Goal: Task Accomplishment & Management: Complete application form

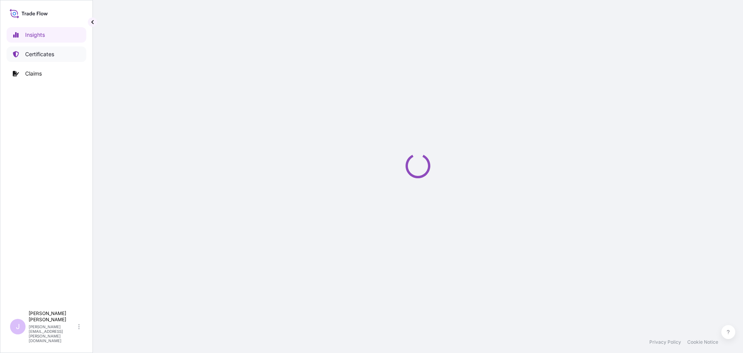
click at [49, 55] on p "Certificates" at bounding box center [39, 54] width 29 height 8
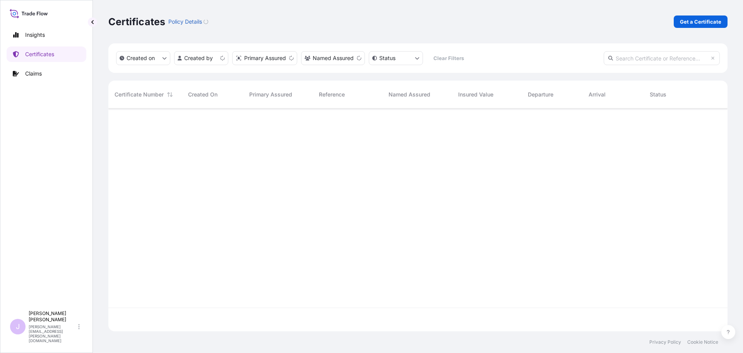
scroll to position [221, 613]
click at [701, 20] on p "Get a Certificate" at bounding box center [700, 22] width 41 height 8
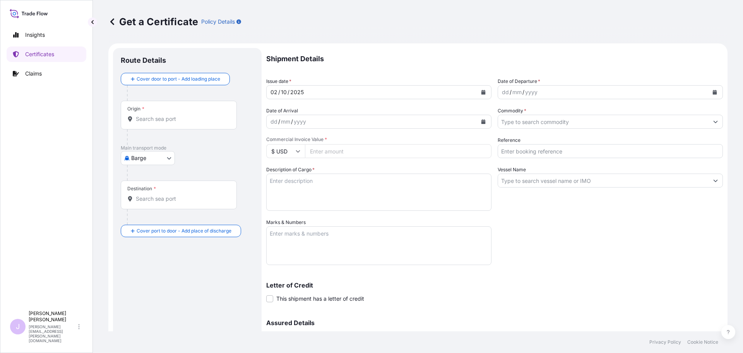
click at [167, 159] on body "Insights Certificates Claims J [PERSON_NAME] [PERSON_NAME][EMAIL_ADDRESS][PERSO…" at bounding box center [371, 176] width 743 height 353
click at [146, 220] on span "Ocean Vessel" at bounding box center [152, 220] width 34 height 8
select select "Ocean Vessel"
click at [202, 124] on input "Origin *" at bounding box center [181, 122] width 91 height 8
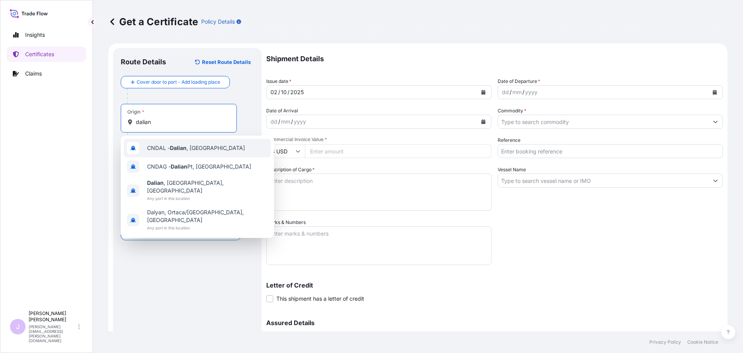
click at [200, 146] on span "CNDAL - [GEOGRAPHIC_DATA] , [GEOGRAPHIC_DATA]" at bounding box center [196, 148] width 98 height 8
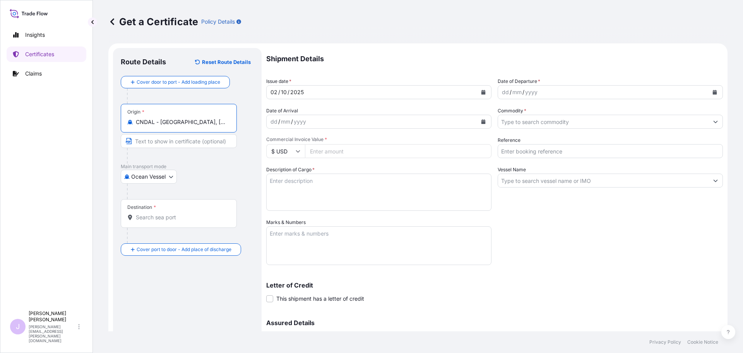
type input "CNDAL - [GEOGRAPHIC_DATA], [GEOGRAPHIC_DATA]"
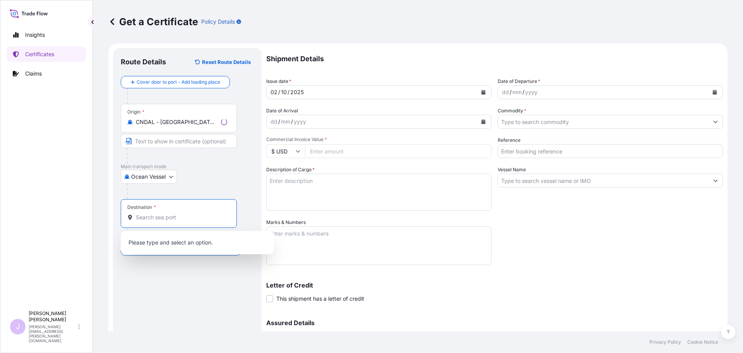
click at [166, 219] on input "Destination *" at bounding box center [181, 217] width 91 height 8
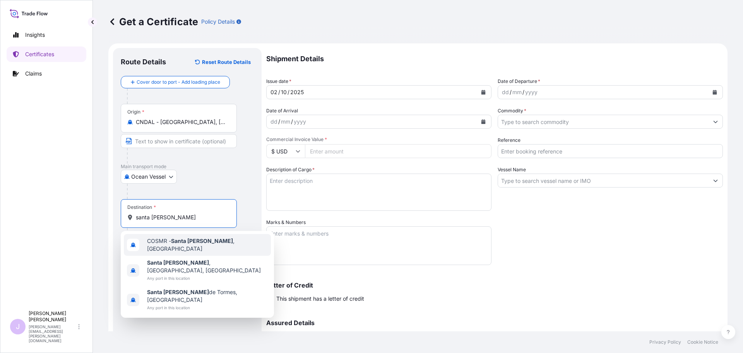
click at [197, 249] on div "COSMR - [GEOGRAPHIC_DATA][PERSON_NAME] , [GEOGRAPHIC_DATA]" at bounding box center [197, 245] width 147 height 22
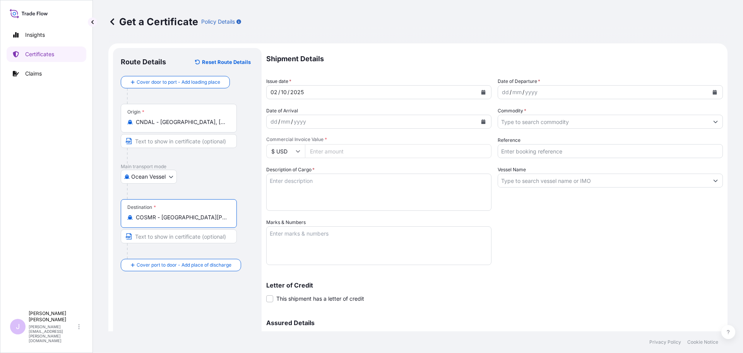
type input "COSMR - [GEOGRAPHIC_DATA][PERSON_NAME], [GEOGRAPHIC_DATA]"
click at [712, 93] on button "Calendar" at bounding box center [715, 92] width 12 height 12
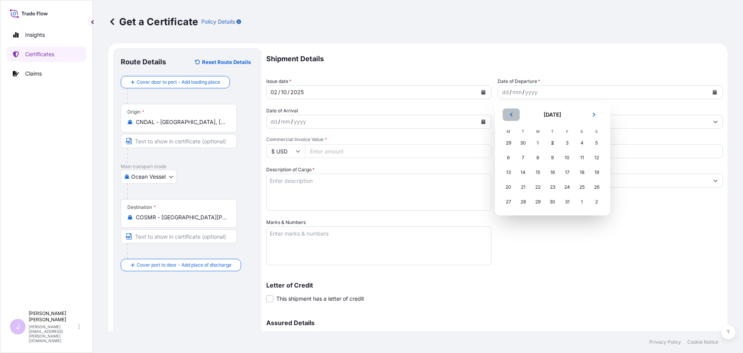
click at [514, 118] on button "Previous" at bounding box center [511, 114] width 17 height 12
click at [539, 187] on div "24" at bounding box center [538, 187] width 14 height 14
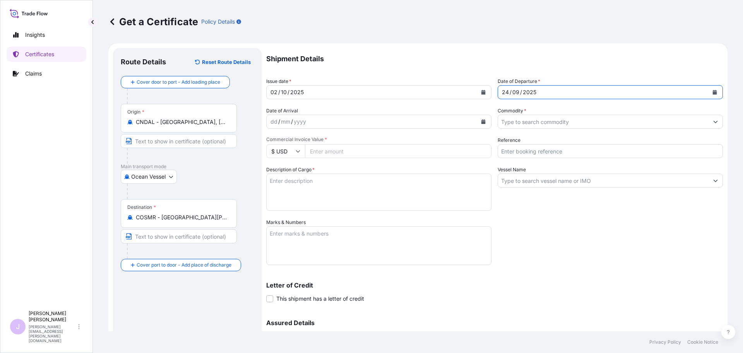
click at [560, 120] on input "Commodity *" at bounding box center [603, 122] width 211 height 14
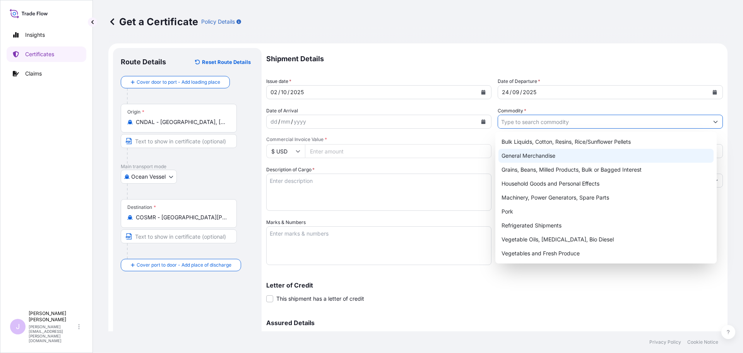
click at [548, 160] on div "General Merchandise" at bounding box center [606, 156] width 216 height 14
type input "General Merchandise"
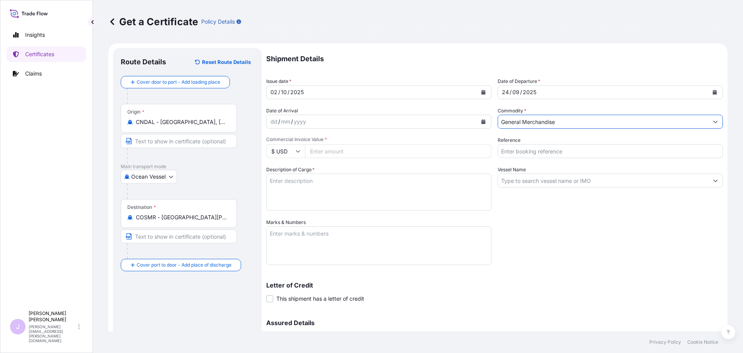
click at [548, 154] on input "Reference" at bounding box center [610, 151] width 225 height 14
type input "f"
type input "FA14777"
click at [513, 182] on input "Vessel Name" at bounding box center [603, 180] width 211 height 14
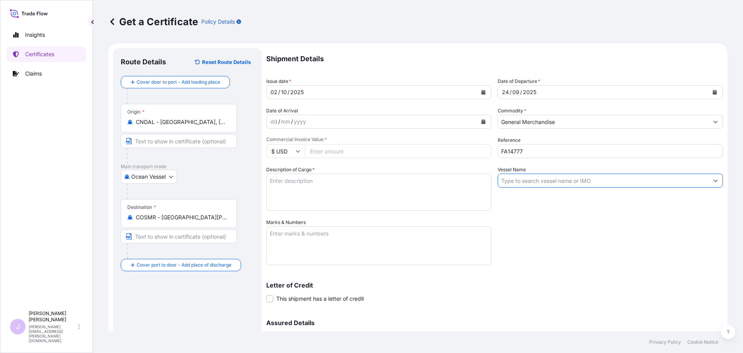
click at [617, 185] on input "Vessel Name" at bounding box center [603, 180] width 211 height 14
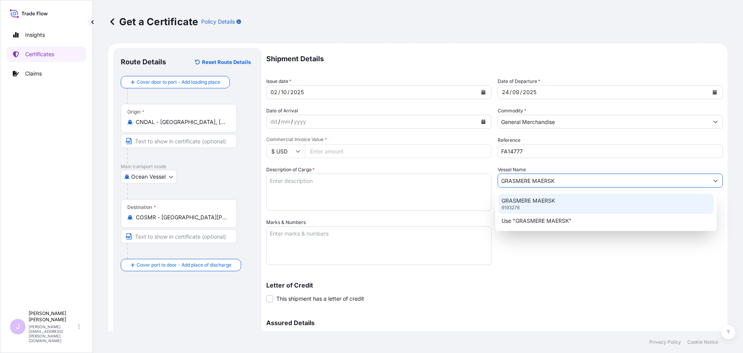
click at [613, 206] on div "GRASMERE MAERSK 9193276" at bounding box center [606, 203] width 216 height 20
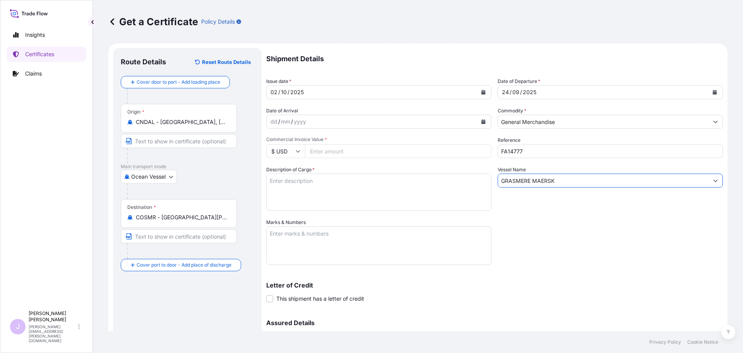
type input "GRASMERE MAERSK"
click at [343, 188] on textarea "Description of Cargo *" at bounding box center [378, 191] width 225 height 37
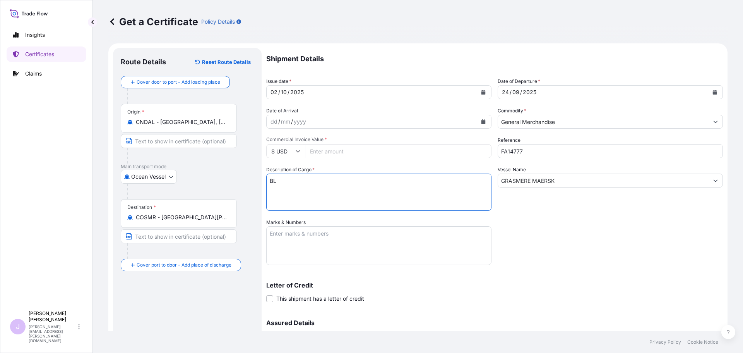
type textarea "B"
type textarea "DL-METHIONINE"
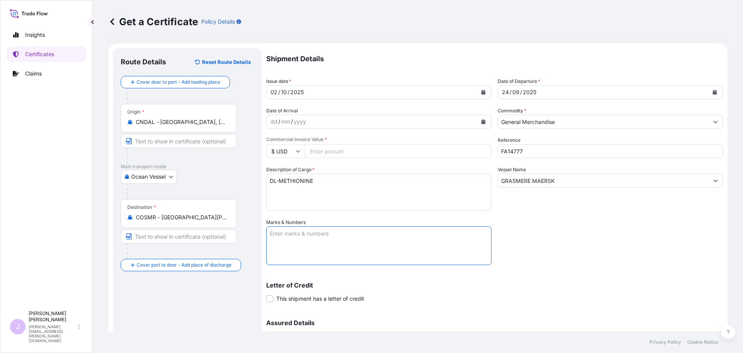
click at [343, 245] on textarea "Marks & Numbers" at bounding box center [378, 245] width 225 height 39
click at [382, 257] on textarea "BL 259459031" at bounding box center [378, 245] width 225 height 39
paste textarea "INCUBADORA SANTANDER S.A [STREET_ADDRESS] TORRE EMPRESARIAL CENTRO CIAL [PERSON…"
type textarea "BL 259459031 INCUBADORA SANTANDER S.A [STREET_ADDRESS] TORRE EMPRESARIAL CENTRO…"
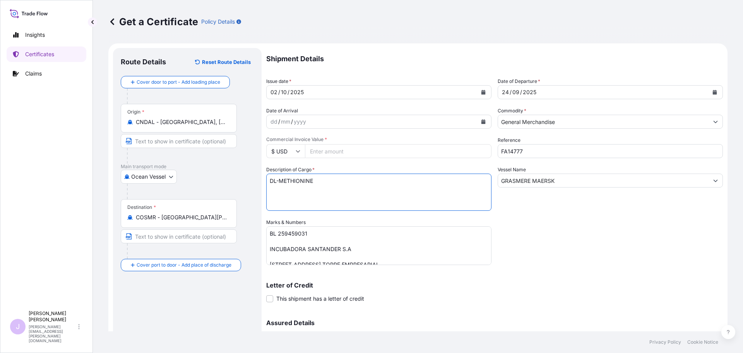
click at [298, 192] on textarea "DL-METHIONINE" at bounding box center [378, 191] width 225 height 37
click at [317, 190] on textarea "DL-METHIONINE" at bounding box center [378, 191] width 225 height 37
type textarea "DL-METHIONINE 1080 BAGS X 25 KGS"
click at [411, 154] on input "Commercial Invoice Value *" at bounding box center [398, 151] width 187 height 14
click at [374, 145] on input "Commercial Invoice Value *" at bounding box center [398, 151] width 187 height 14
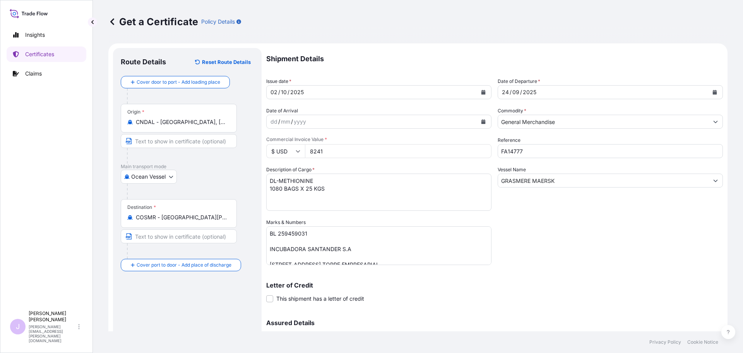
type input "82417"
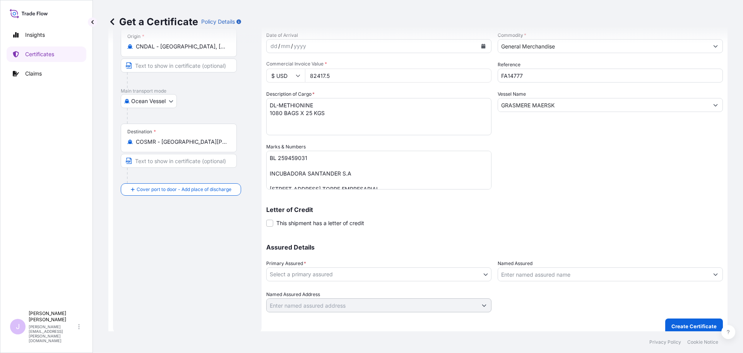
scroll to position [83, 0]
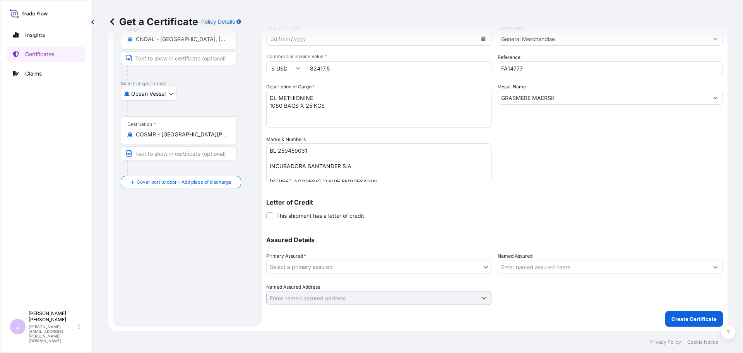
type input "82417.5"
click at [427, 274] on div "Assured Details Primary Assured * Select a primary assured Seaboard Trading - […" at bounding box center [494, 265] width 457 height 77
click at [426, 270] on body "Insights Certificates Claims J [PERSON_NAME] [PERSON_NAME][EMAIL_ADDRESS][PERSO…" at bounding box center [371, 176] width 743 height 353
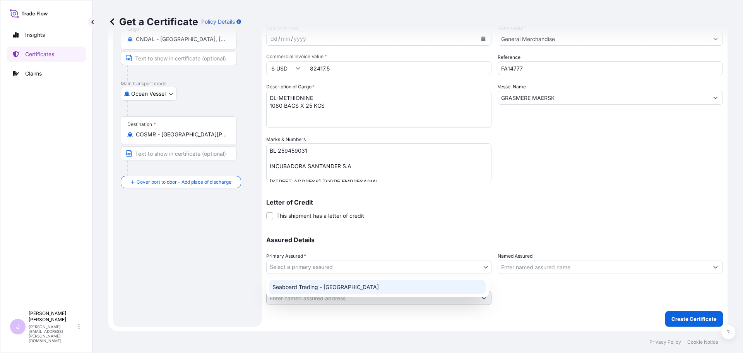
click at [347, 288] on div "Seaboard Trading - [GEOGRAPHIC_DATA]" at bounding box center [377, 287] width 216 height 14
select select "31639"
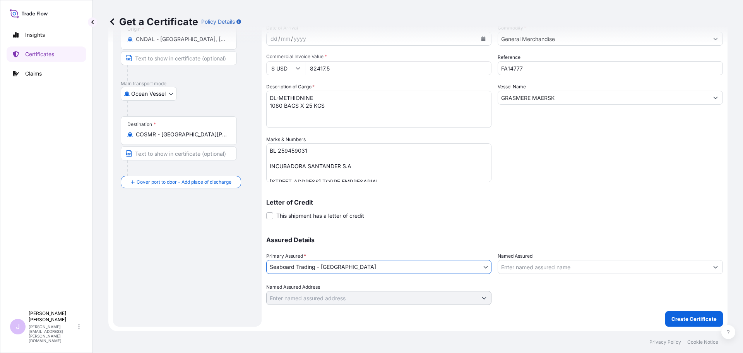
click at [533, 265] on input "Named Assured" at bounding box center [603, 267] width 211 height 14
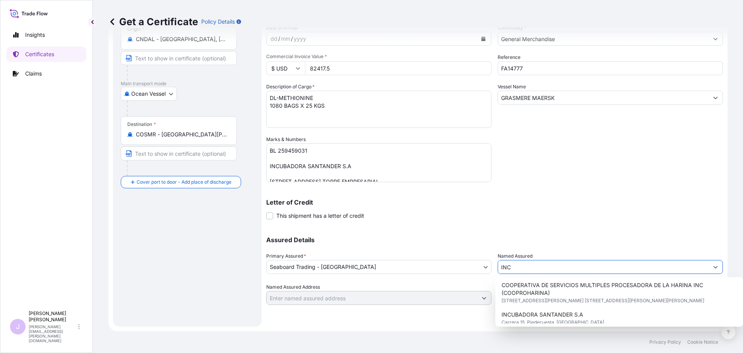
scroll to position [77, 0]
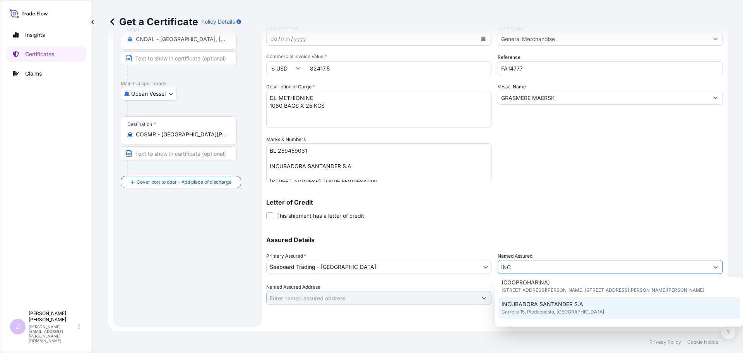
click at [536, 310] on span "Carrera 15, Piedecuesta, [GEOGRAPHIC_DATA]" at bounding box center [553, 312] width 103 height 8
type input "INCUBADORA SANTANDER S.A"
type input "[STREET_ADDRESS]"
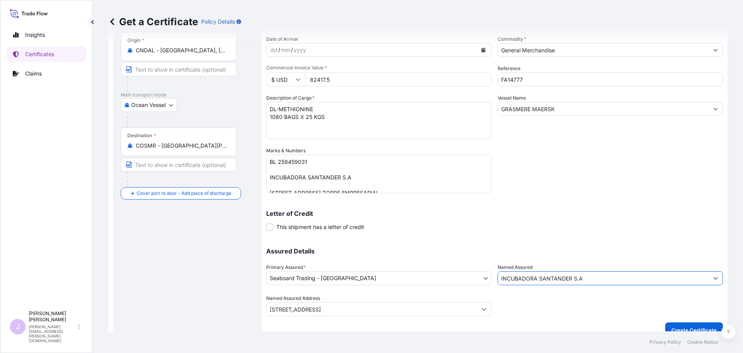
scroll to position [83, 0]
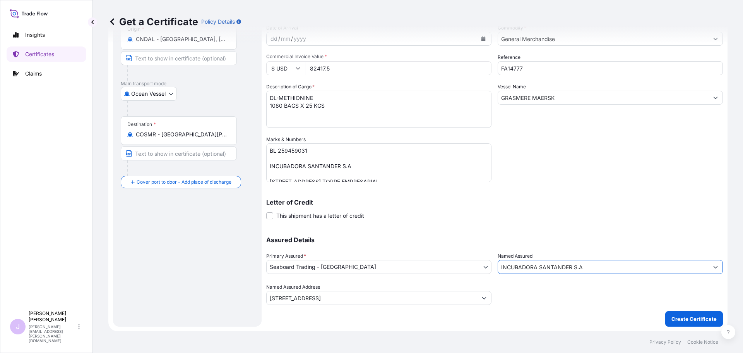
type input "INCUBADORA SANTANDER S.A"
click at [688, 318] on p "Create Certificate" at bounding box center [693, 319] width 45 height 8
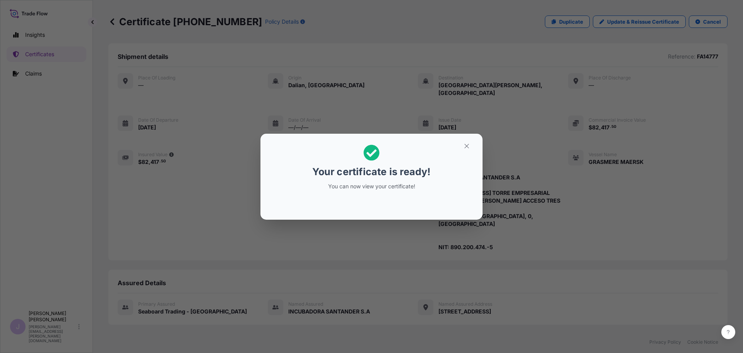
click at [468, 149] on button "button" at bounding box center [466, 146] width 19 height 12
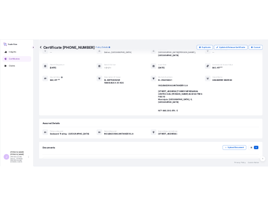
scroll to position [116, 0]
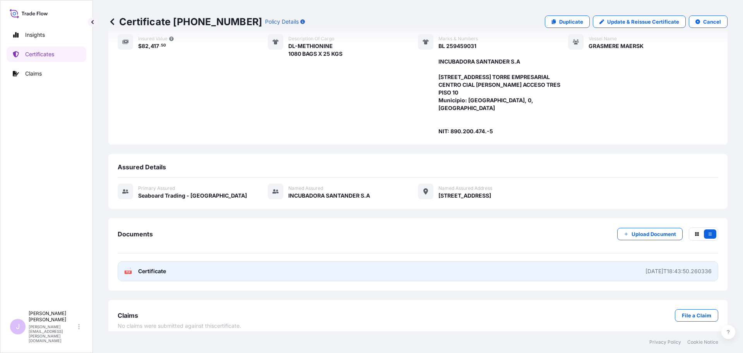
click at [358, 262] on link "PDF Certificate [DATE]T18:43:50.260336" at bounding box center [418, 271] width 601 height 20
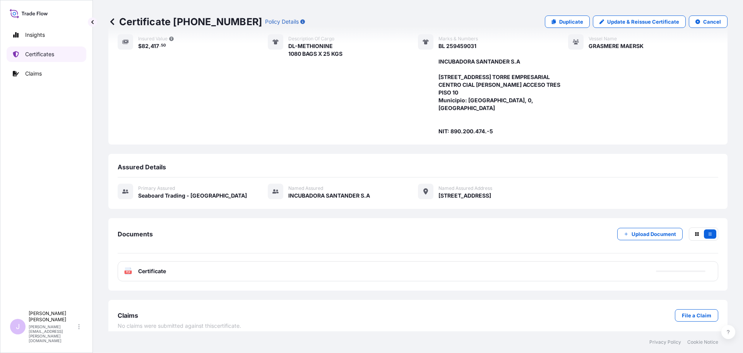
click at [46, 51] on p "Certificates" at bounding box center [39, 54] width 29 height 8
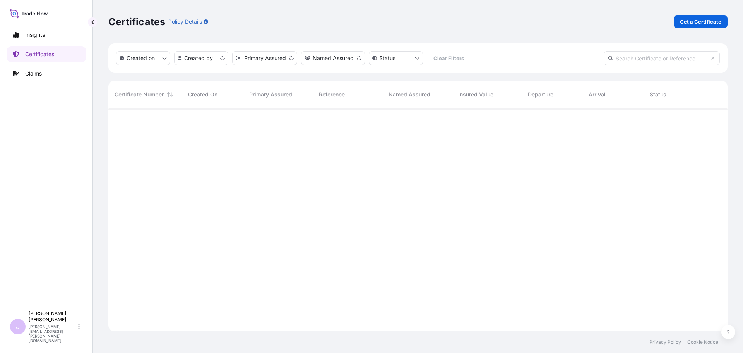
scroll to position [221, 613]
click at [710, 21] on p "Get a Certificate" at bounding box center [700, 22] width 41 height 8
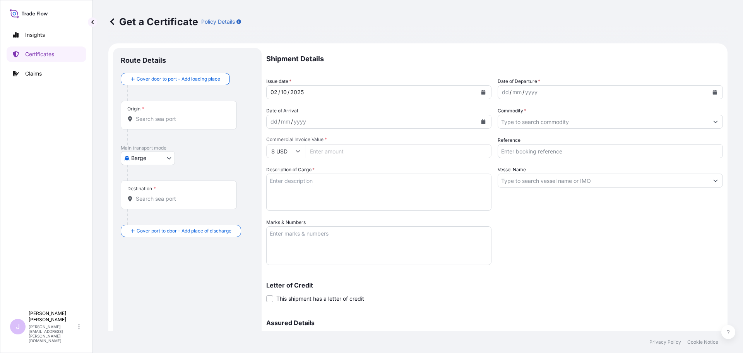
click at [164, 156] on body "Insights Certificates Claims J [PERSON_NAME] [PERSON_NAME][EMAIL_ADDRESS][PERSO…" at bounding box center [371, 176] width 743 height 353
click at [147, 216] on span "Ocean Vessel" at bounding box center [152, 220] width 34 height 8
select select "Ocean Vessel"
click at [169, 127] on div "Origin *" at bounding box center [179, 118] width 116 height 29
click at [169, 126] on input "Origin *" at bounding box center [181, 122] width 91 height 8
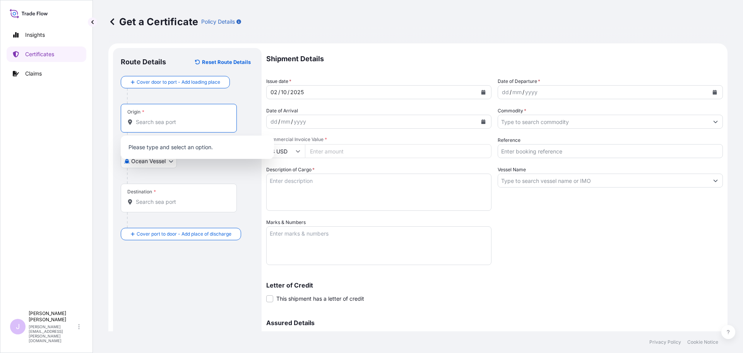
click at [219, 125] on input "Origin *" at bounding box center [181, 122] width 91 height 8
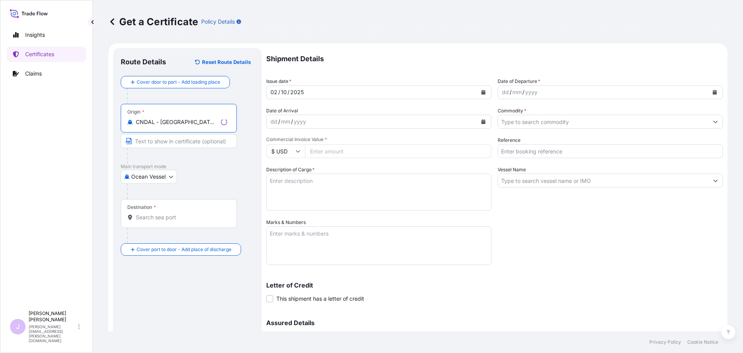
type input "CNDAL - [GEOGRAPHIC_DATA], [GEOGRAPHIC_DATA]"
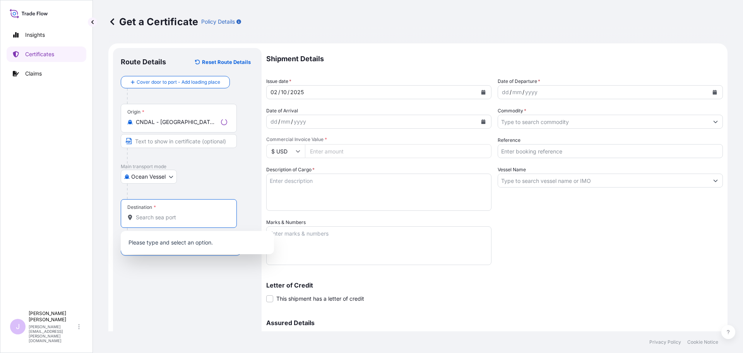
click at [166, 216] on input "Destination *" at bounding box center [181, 217] width 91 height 8
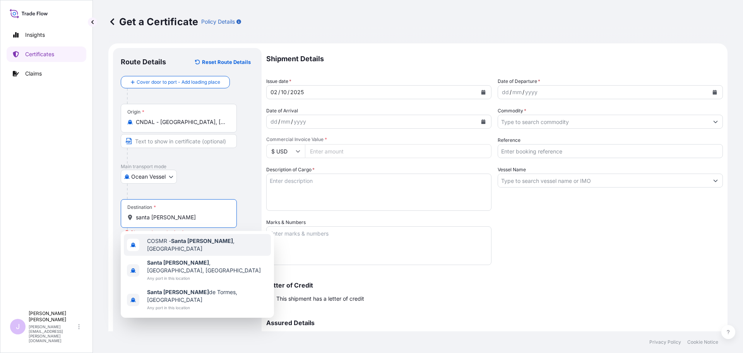
click at [186, 239] on span "COSMR - [GEOGRAPHIC_DATA][PERSON_NAME] , [GEOGRAPHIC_DATA]" at bounding box center [207, 244] width 121 height 15
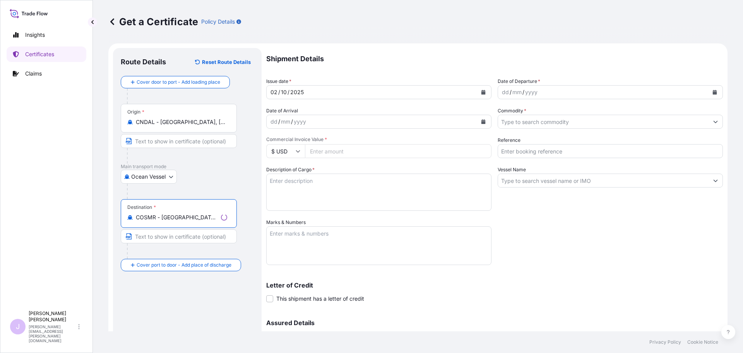
type input "COSMR - [GEOGRAPHIC_DATA][PERSON_NAME], [GEOGRAPHIC_DATA]"
click at [713, 92] on icon "Calendar" at bounding box center [715, 92] width 4 height 5
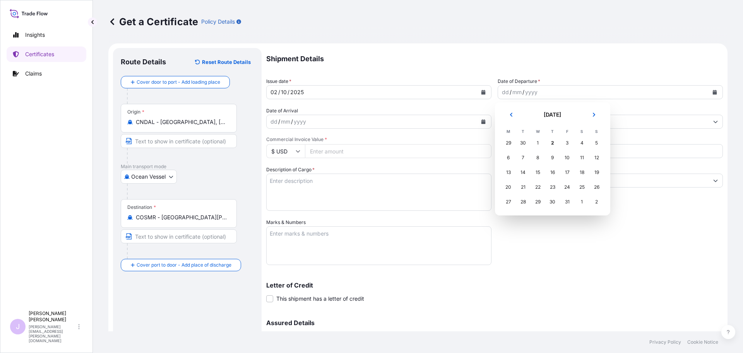
click at [511, 117] on button "Previous" at bounding box center [511, 114] width 17 height 12
click at [535, 188] on div "24" at bounding box center [538, 187] width 14 height 14
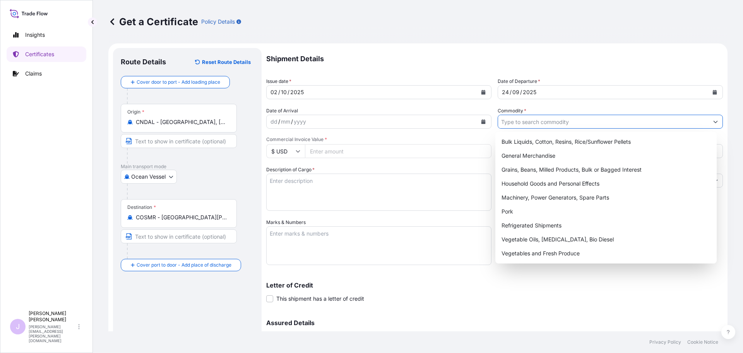
click at [539, 121] on input "Commodity *" at bounding box center [603, 122] width 211 height 14
click at [525, 153] on div "General Merchandise" at bounding box center [606, 156] width 216 height 14
type input "General Merchandise"
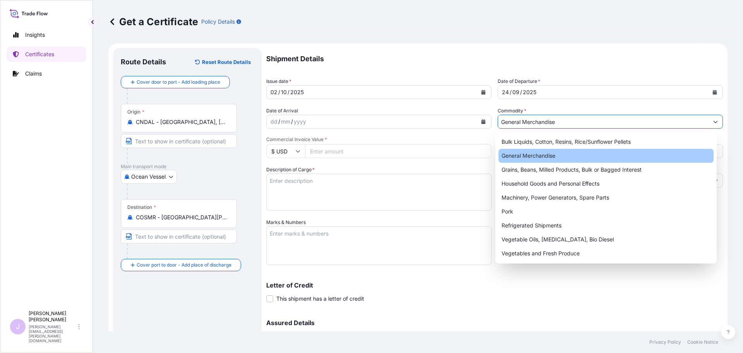
click at [525, 153] on input "Reference" at bounding box center [610, 151] width 225 height 14
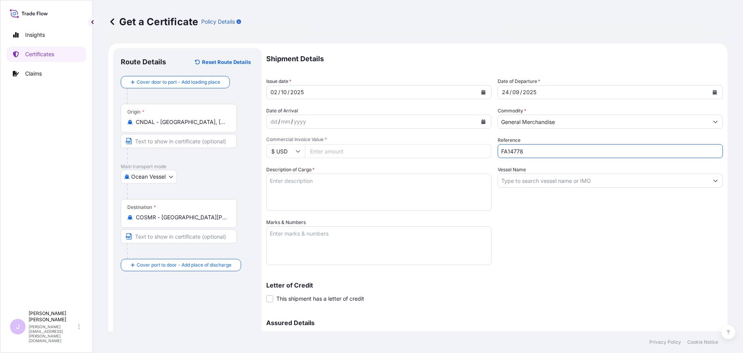
type input "FA14778"
click at [507, 175] on input "Vessel Name" at bounding box center [603, 180] width 211 height 14
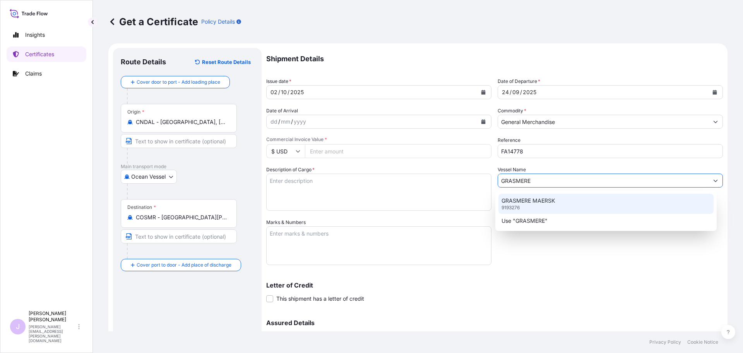
click at [539, 200] on p "GRASMERE MAERSK" at bounding box center [528, 201] width 53 height 8
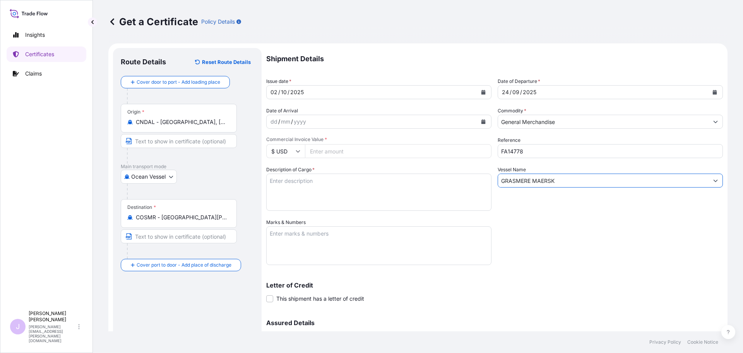
type input "GRASMERE MAERSK"
click at [272, 184] on textarea "Description of Cargo *" at bounding box center [378, 191] width 225 height 37
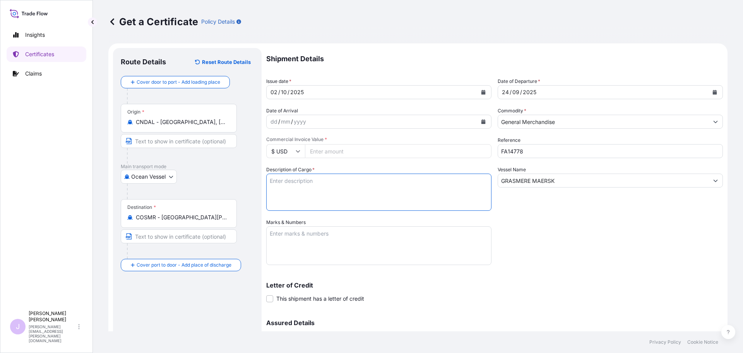
click at [298, 231] on textarea "Marks & Numbers" at bounding box center [378, 245] width 225 height 39
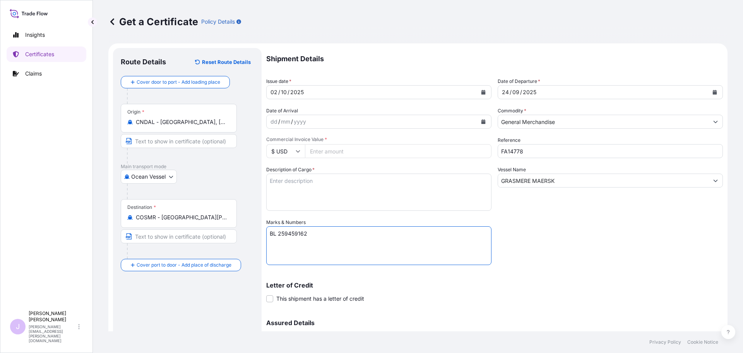
paste textarea "INCUBADORA SANTANDER S.A [STREET_ADDRESS] TORRE EMPRESARIAL CENTRO CIAL [PERSON…"
type textarea "BL 259459162 INCUBADORA SANTANDER S.A [STREET_ADDRESS] TORRE EMPRESARIAL CENTRO…"
click at [305, 192] on textarea "Description of Cargo *" at bounding box center [378, 191] width 225 height 37
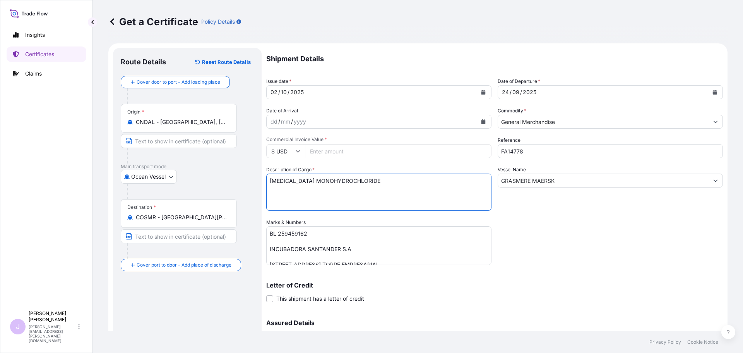
type textarea "[MEDICAL_DATA] MONOHYDROCHLORIDE"
click at [409, 144] on input "Commercial Invoice Value *" at bounding box center [398, 151] width 187 height 14
type input "34392"
type input "34392.6"
click at [371, 199] on textarea "[MEDICAL_DATA] MONOHYDROCHLORIDE" at bounding box center [378, 191] width 225 height 37
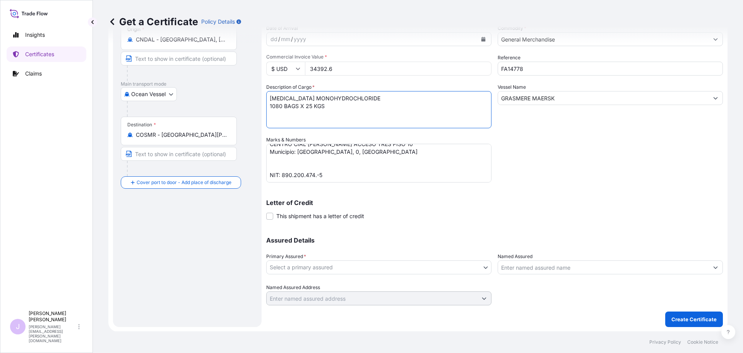
scroll to position [83, 0]
type textarea "[MEDICAL_DATA] MONOHYDROCHLORIDE 1080 BAGS X 25 KGS"
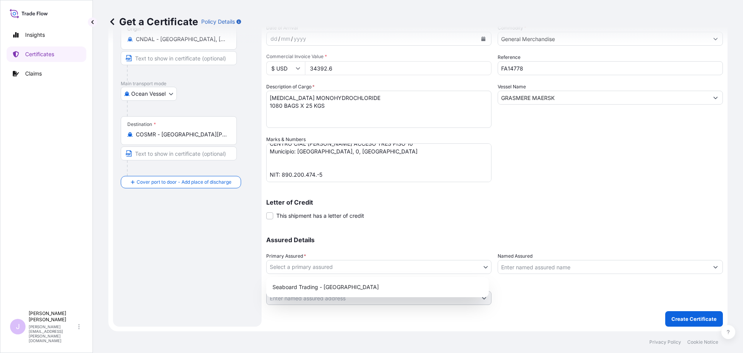
click at [345, 263] on body "Insights Certificates Claims J [PERSON_NAME] [PERSON_NAME][EMAIL_ADDRESS][PERSO…" at bounding box center [371, 176] width 743 height 353
click at [317, 284] on div "Seaboard Trading - [GEOGRAPHIC_DATA]" at bounding box center [377, 287] width 216 height 14
select select "31639"
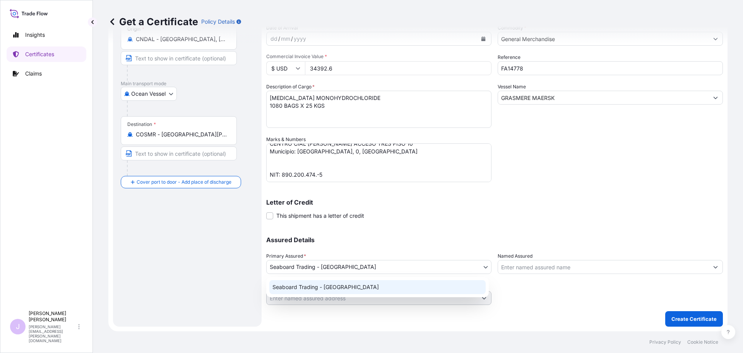
click at [484, 266] on body "Insights Certificates Claims J [PERSON_NAME] [PERSON_NAME][EMAIL_ADDRESS][PERSO…" at bounding box center [371, 176] width 743 height 353
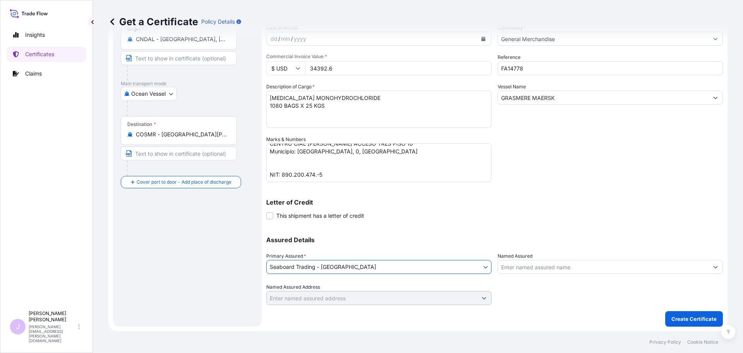
click at [503, 267] on input "Named Assured" at bounding box center [603, 267] width 211 height 14
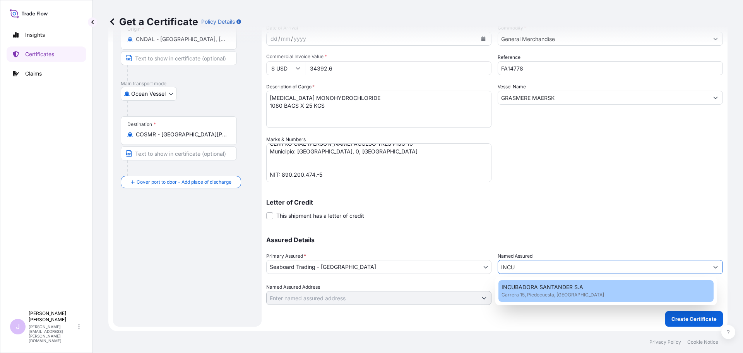
click at [541, 283] on span "INCUBADORA SANTANDER S.A" at bounding box center [543, 287] width 82 height 8
type input "INCUBADORA SANTANDER S.A"
type input "[STREET_ADDRESS]"
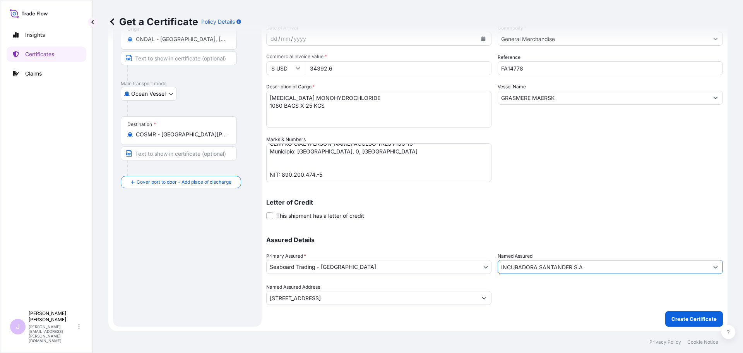
type input "INCUBADORA SANTANDER S.A"
click at [699, 317] on p "Create Certificate" at bounding box center [693, 319] width 45 height 8
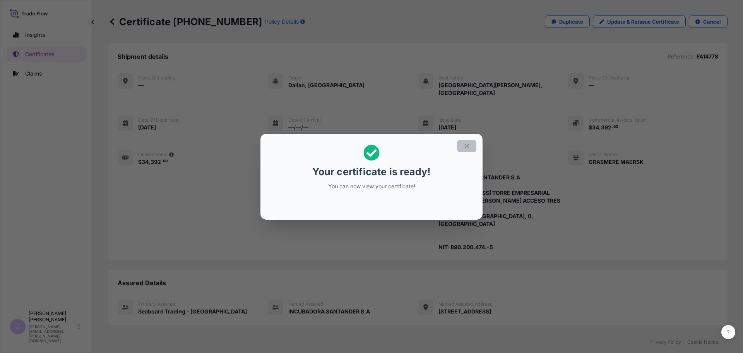
click at [472, 145] on button "button" at bounding box center [466, 146] width 19 height 12
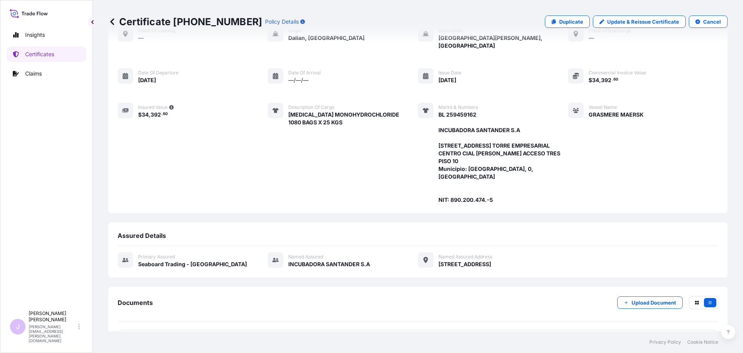
scroll to position [116, 0]
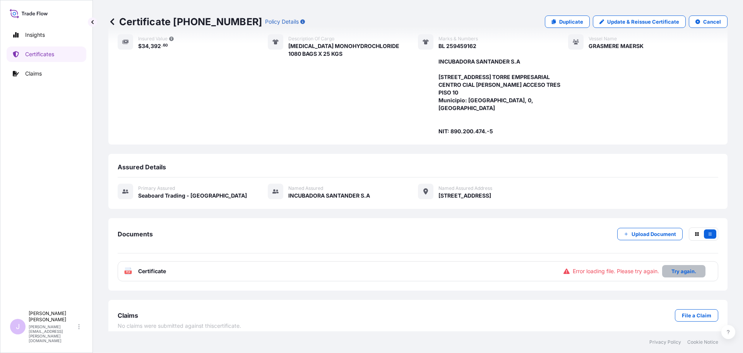
click at [671, 267] on p "Try again." at bounding box center [683, 271] width 25 height 8
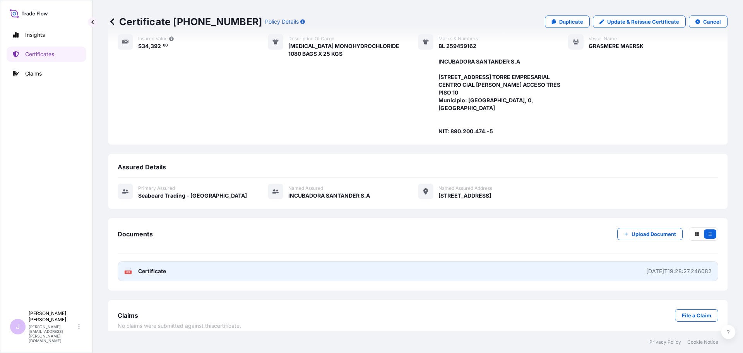
click at [460, 261] on link "PDF Certificate [DATE]T19:28:27.246082" at bounding box center [418, 271] width 601 height 20
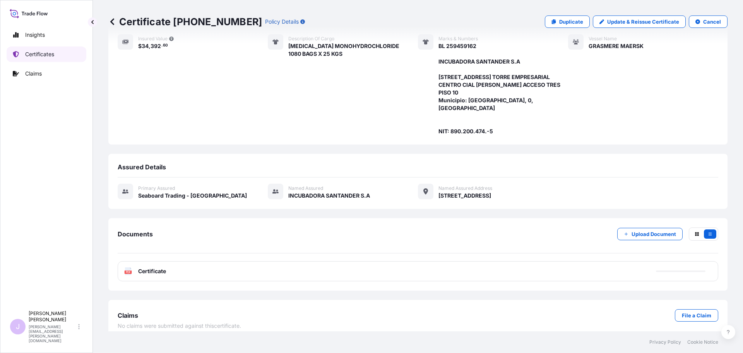
click at [55, 59] on link "Certificates" at bounding box center [47, 53] width 80 height 15
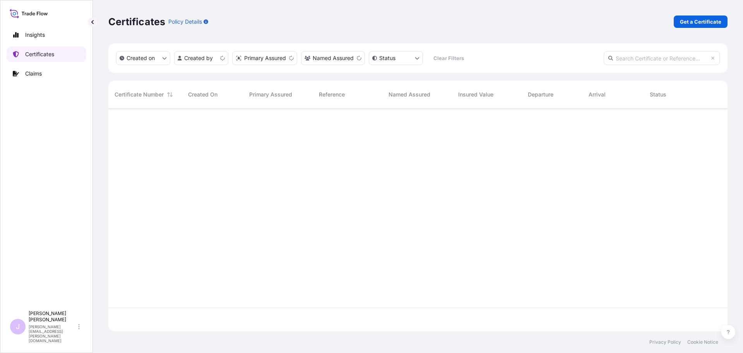
scroll to position [221, 613]
click at [698, 19] on p "Get a Certificate" at bounding box center [700, 22] width 41 height 8
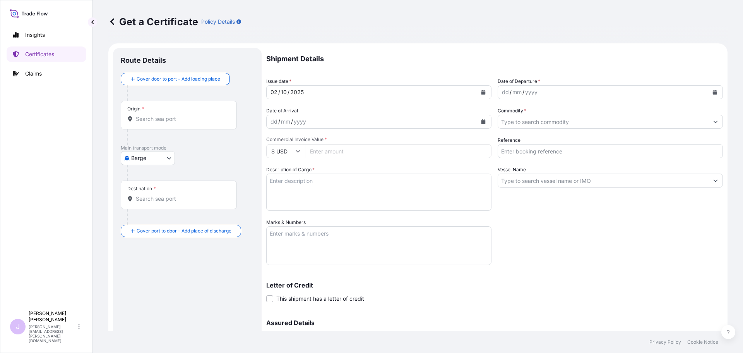
click at [149, 161] on body "Insights Certificates Claims J [PERSON_NAME] [PERSON_NAME][EMAIL_ADDRESS][PERSO…" at bounding box center [371, 176] width 743 height 353
click at [134, 226] on div "Ocean Vessel" at bounding box center [148, 220] width 49 height 14
select select "Ocean Vessel"
click at [170, 127] on div "Origin *" at bounding box center [179, 118] width 116 height 29
click at [170, 126] on input "Origin *" at bounding box center [181, 122] width 91 height 8
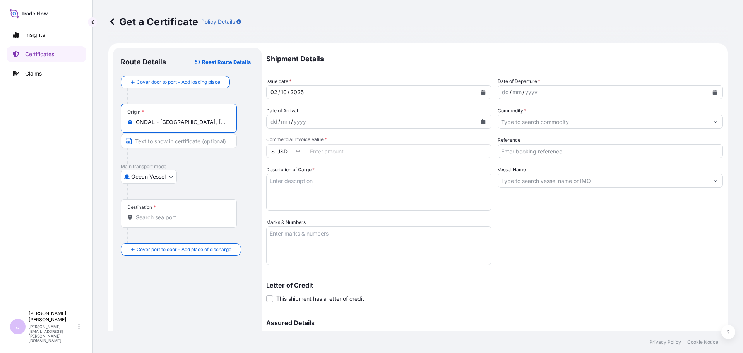
type input "CNDAL - [GEOGRAPHIC_DATA], [GEOGRAPHIC_DATA]"
click at [153, 226] on div "Destination *" at bounding box center [179, 213] width 116 height 29
click at [153, 221] on input "Destination *" at bounding box center [181, 217] width 91 height 8
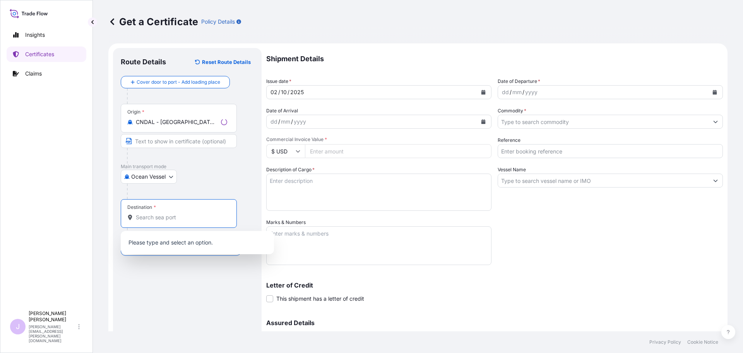
click at [152, 223] on div "Destination *" at bounding box center [179, 213] width 116 height 29
click at [152, 221] on input "Destination *" at bounding box center [181, 217] width 91 height 8
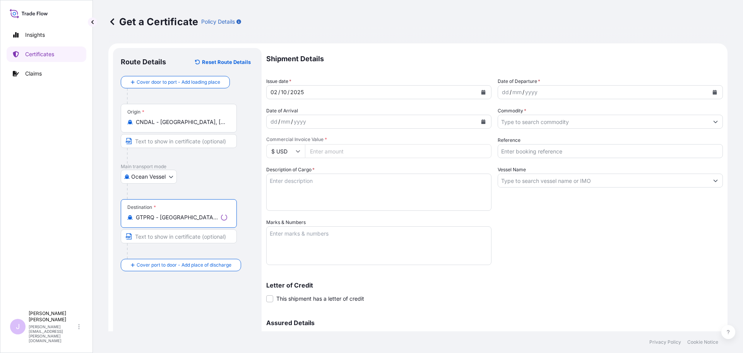
type input "GTPRQ - [GEOGRAPHIC_DATA], [GEOGRAPHIC_DATA]"
click at [562, 124] on input "Commodity *" at bounding box center [603, 122] width 211 height 14
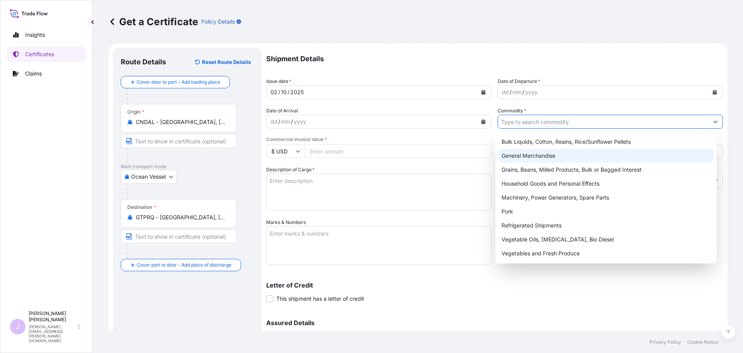
click at [555, 152] on div "General Merchandise" at bounding box center [606, 156] width 216 height 14
type input "General Merchandise"
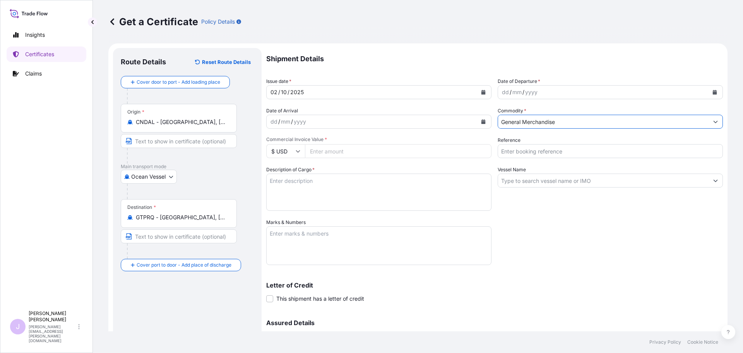
click at [555, 152] on input "Reference" at bounding box center [610, 151] width 225 height 14
type input "FA14983"
click at [552, 184] on input "Vessel Name" at bounding box center [603, 180] width 211 height 14
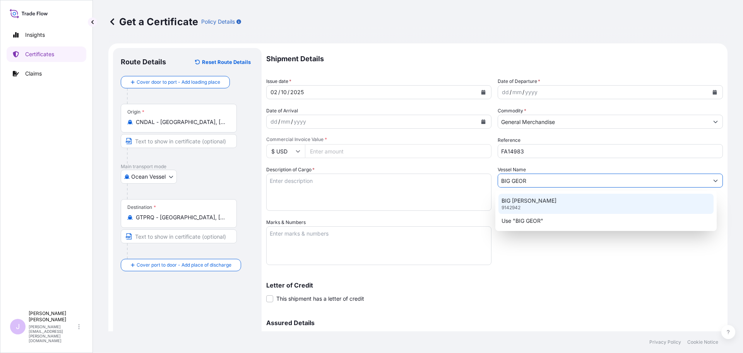
click at [544, 203] on div "BIG [PERSON_NAME] 9142942" at bounding box center [606, 203] width 216 height 20
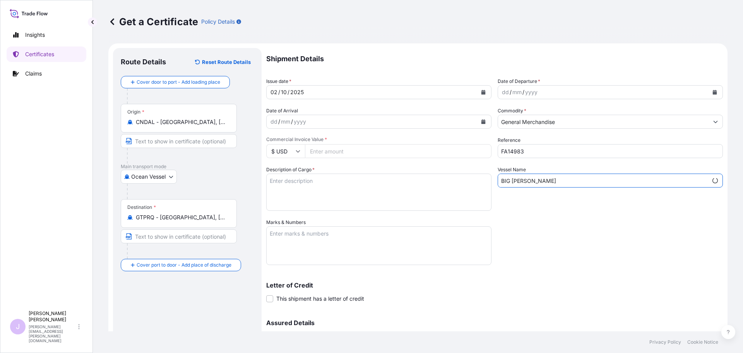
type input "BIG [PERSON_NAME]"
click at [301, 228] on textarea "Marks & Numbers" at bounding box center [378, 245] width 225 height 39
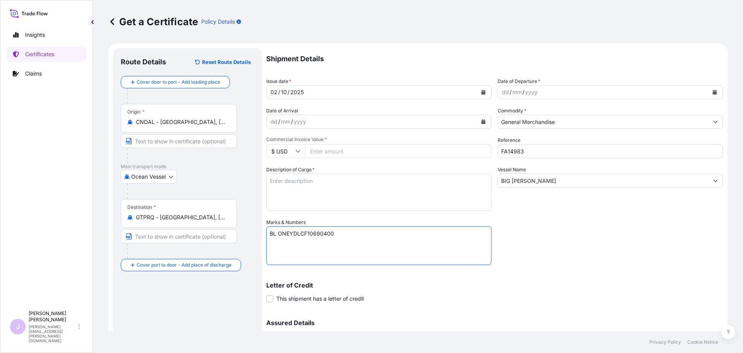
paste textarea "DESARROLLO Y NUTRICION ANIMAL [PERSON_NAME] [PERSON_NAME] 22-00, EMPRESARIAL EL…"
type textarea "BL ONEYDLCF10690400 DESARROLLO Y NUTRICION ANIMAL [PERSON_NAME] [PERSON_NAME] 2…"
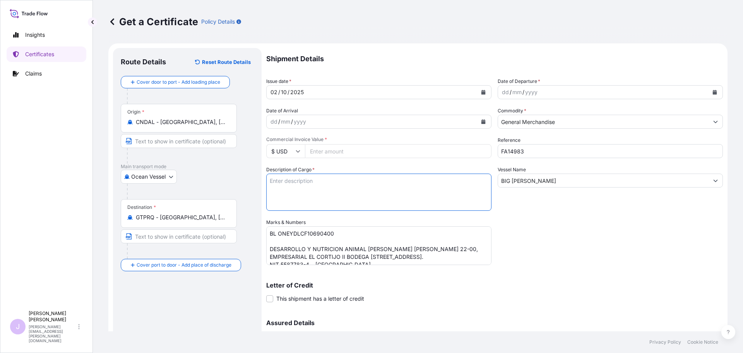
click at [392, 191] on textarea "Description of Cargo *" at bounding box center [378, 191] width 225 height 37
type textarea "[MEDICAL_DATA] SULPHATE 2160 BAGS X 25 KGS"
click at [710, 96] on button "Calendar" at bounding box center [715, 92] width 12 height 12
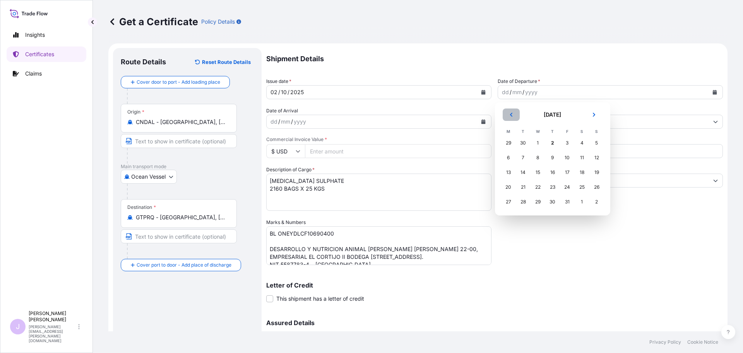
click at [512, 118] on button "Previous" at bounding box center [511, 114] width 17 height 12
click at [551, 187] on div "25" at bounding box center [553, 187] width 14 height 14
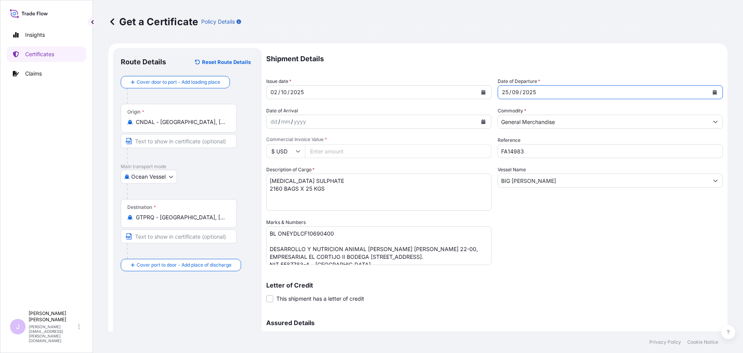
click at [415, 147] on input "Commercial Invoice Value *" at bounding box center [398, 151] width 187 height 14
type input "48648"
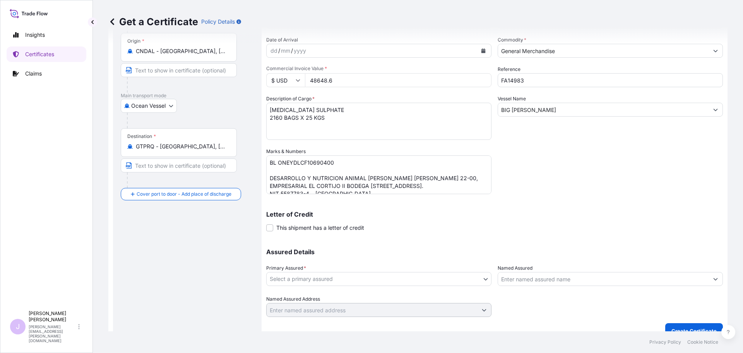
scroll to position [83, 0]
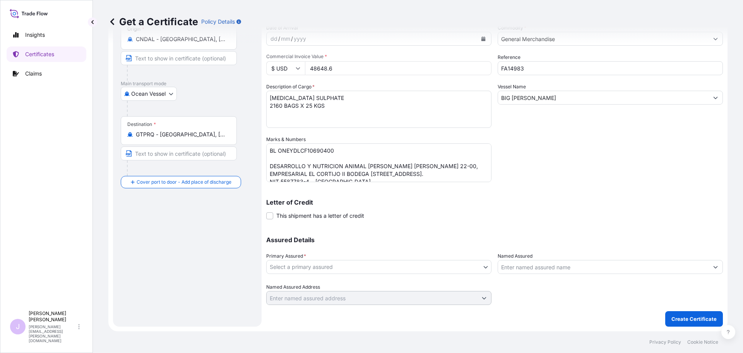
type input "48648.6"
click at [424, 274] on div "Assured Details Primary Assured * Select a primary assured Seaboard Trading - […" at bounding box center [494, 265] width 457 height 77
click at [424, 272] on body "Insights Certificates Claims J [PERSON_NAME] [PERSON_NAME][EMAIL_ADDRESS][PERSO…" at bounding box center [371, 176] width 743 height 353
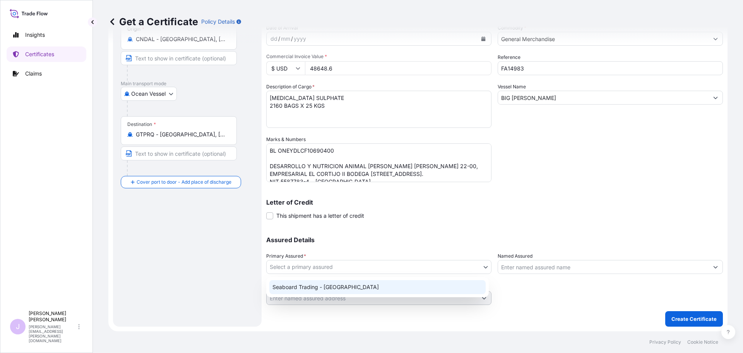
click at [393, 287] on div "Seaboard Trading - [GEOGRAPHIC_DATA]" at bounding box center [377, 287] width 216 height 14
select select "31639"
click at [543, 277] on div "Assured Details Primary Assured * Seaboard Trading - [GEOGRAPHIC_DATA] Seaboard…" at bounding box center [494, 265] width 457 height 77
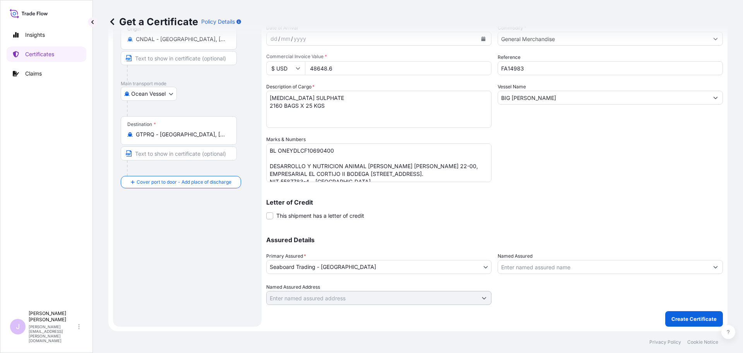
click at [541, 268] on input "Named Assured" at bounding box center [603, 267] width 211 height 14
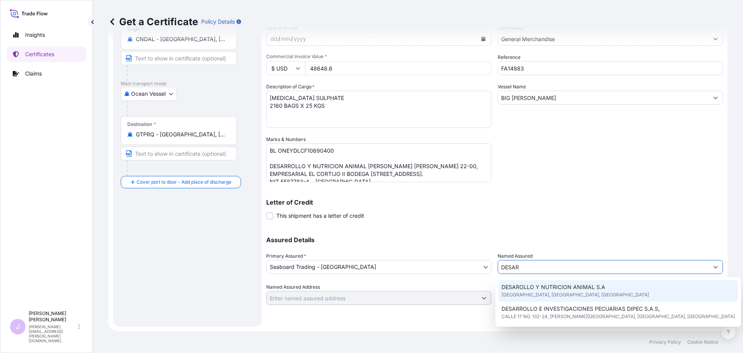
click at [547, 286] on span "DESAROLLO Y NUTRICION ANIMAL S.A" at bounding box center [554, 287] width 104 height 8
type input "DESAROLLO Y NUTRICION ANIMAL S.A"
type input "[GEOGRAPHIC_DATA], [GEOGRAPHIC_DATA]"
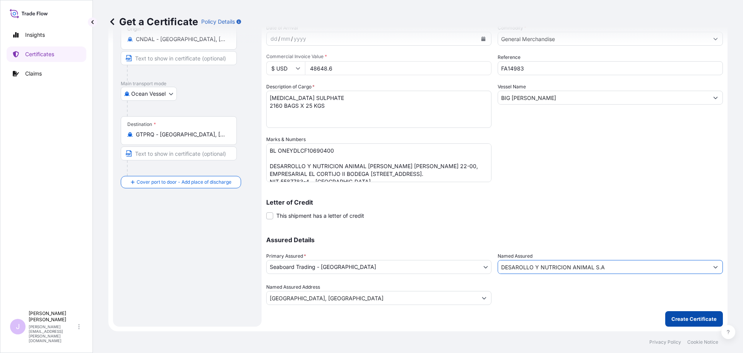
type input "DESAROLLO Y NUTRICION ANIMAL S.A"
click at [689, 314] on button "Create Certificate" at bounding box center [694, 318] width 58 height 15
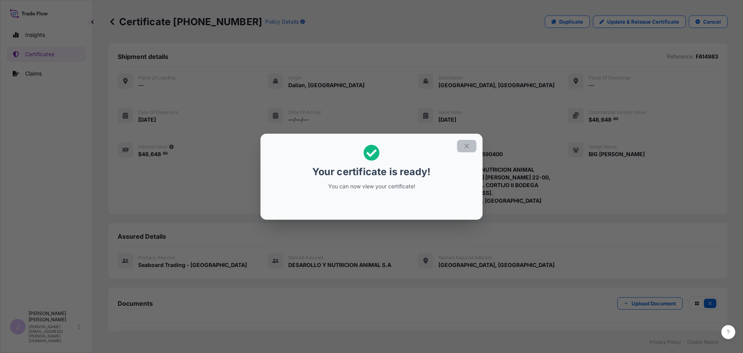
click at [465, 147] on icon "button" at bounding box center [466, 145] width 7 height 7
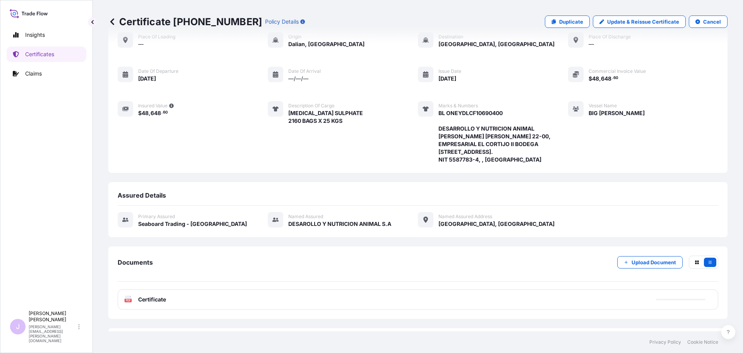
scroll to position [85, 0]
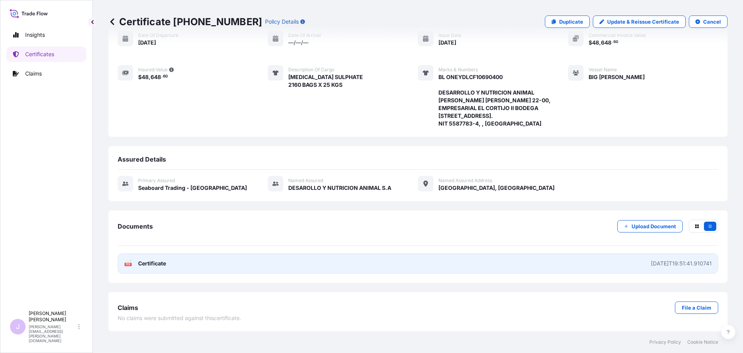
click at [380, 266] on link "PDF Certificate [DATE]T19:51:41.910741" at bounding box center [418, 263] width 601 height 20
